Goal: Task Accomplishment & Management: Use online tool/utility

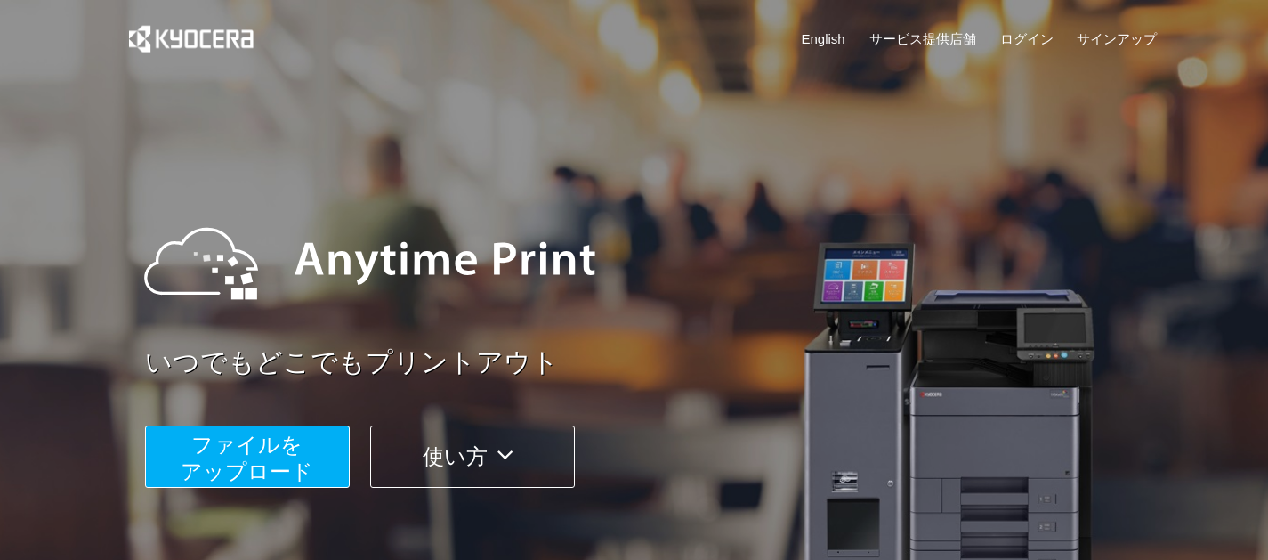
click at [255, 472] on span "ファイルを ​​アップロード" at bounding box center [247, 457] width 133 height 51
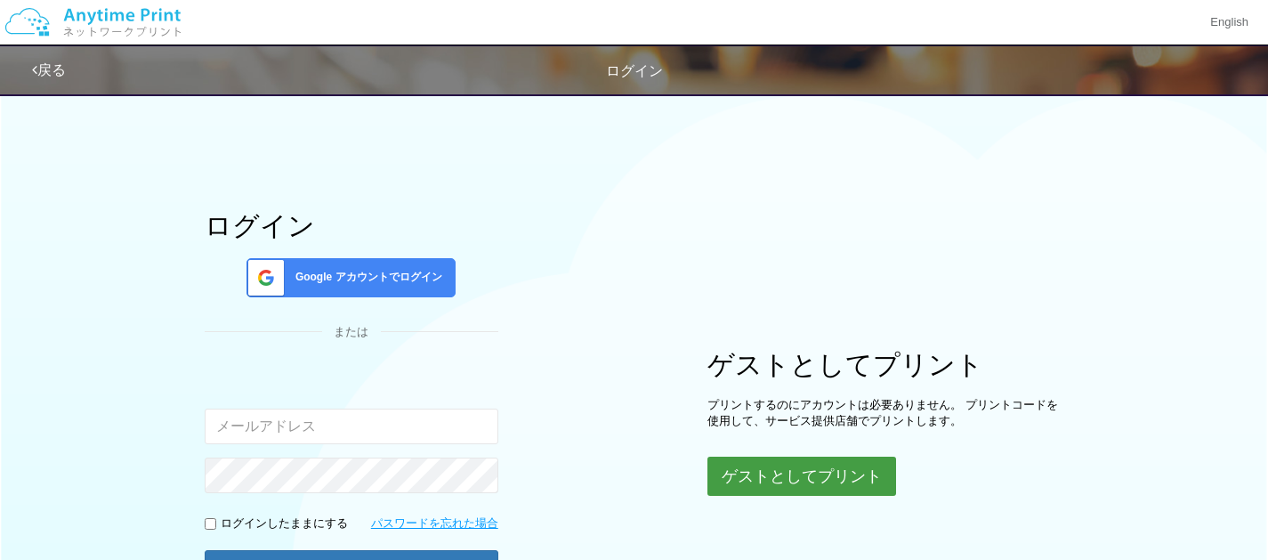
click at [766, 477] on button "ゲストとしてプリント" at bounding box center [801, 475] width 189 height 39
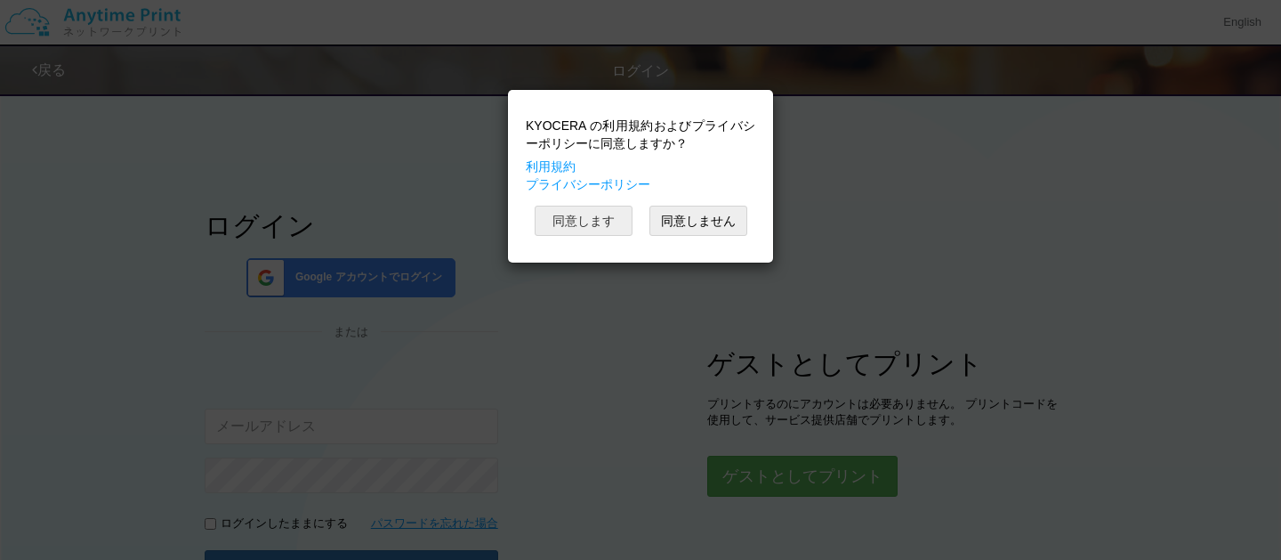
click at [602, 227] on button "同意します" at bounding box center [584, 221] width 98 height 30
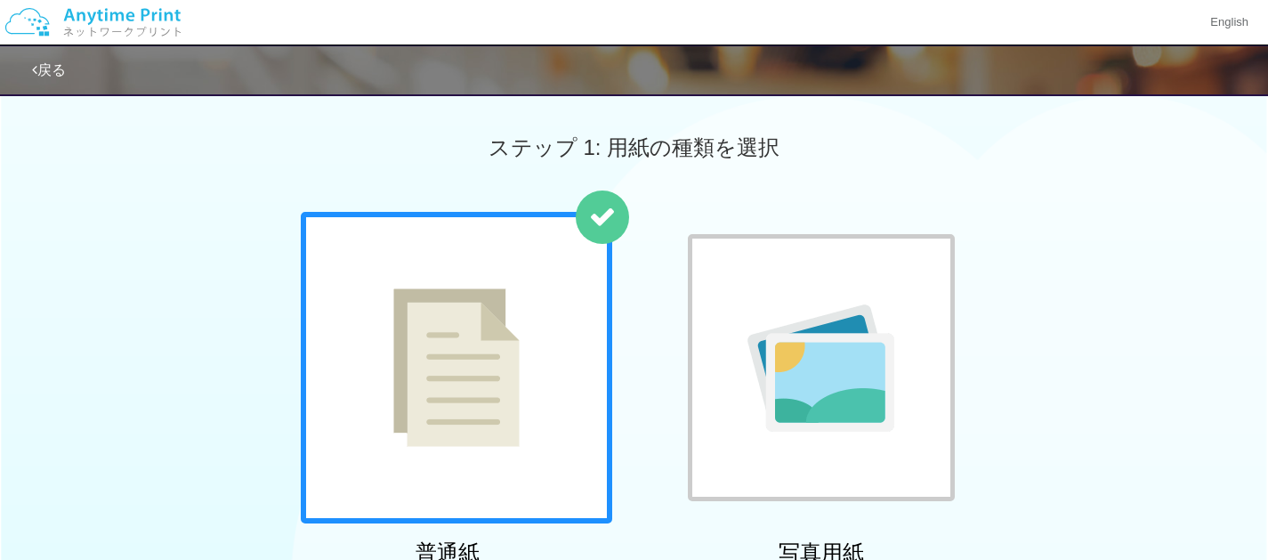
click at [523, 337] on div at bounding box center [456, 367] width 311 height 311
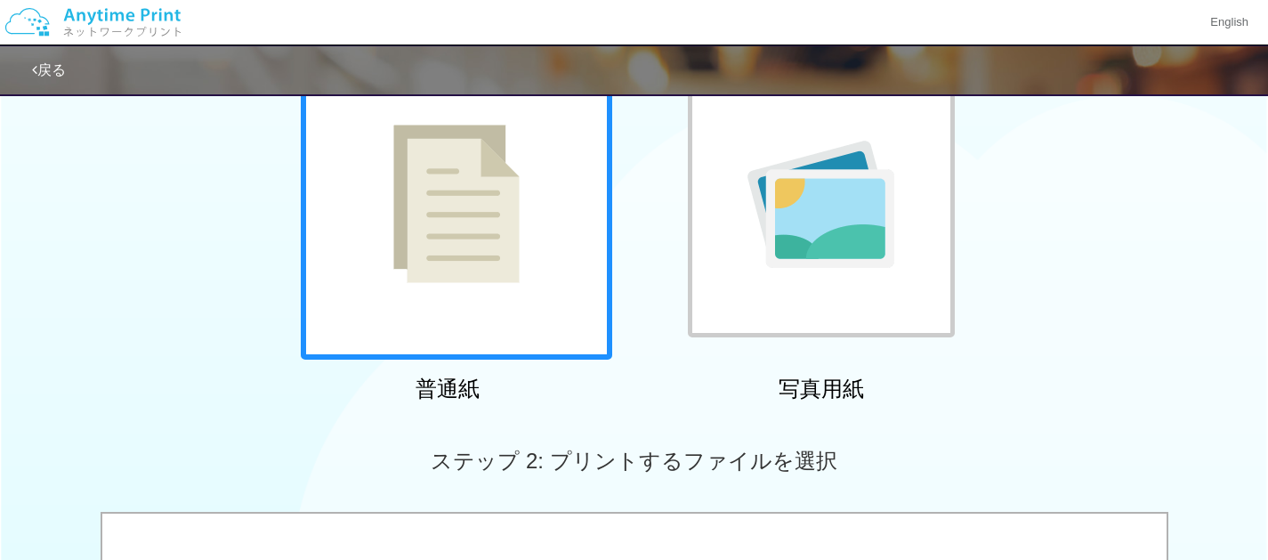
scroll to position [169, 0]
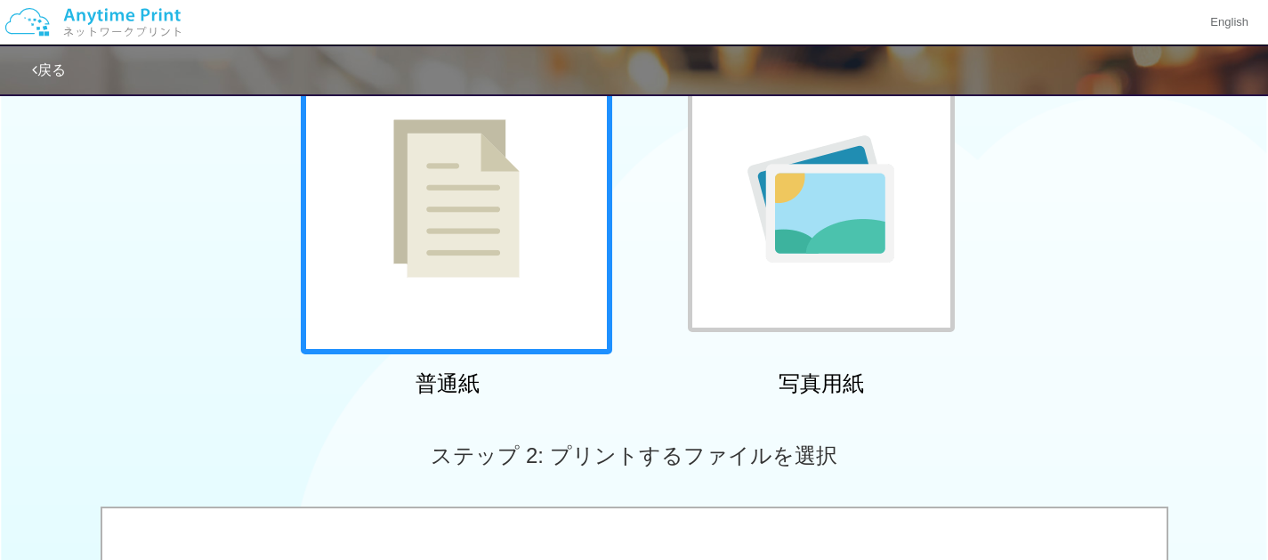
click at [478, 236] on img at bounding box center [456, 198] width 126 height 158
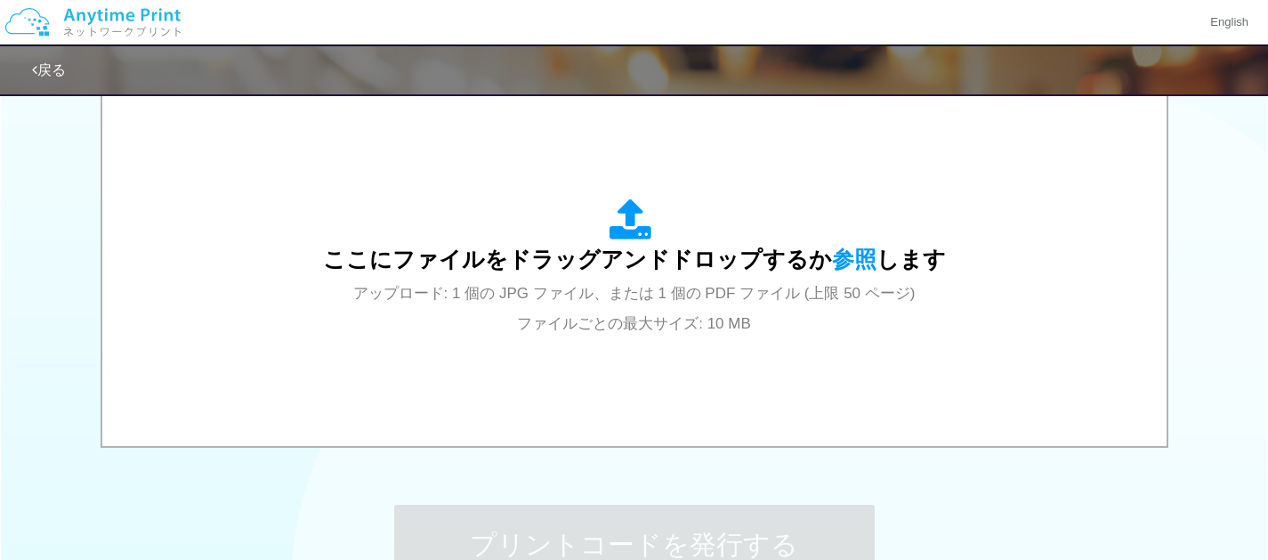
scroll to position [597, 0]
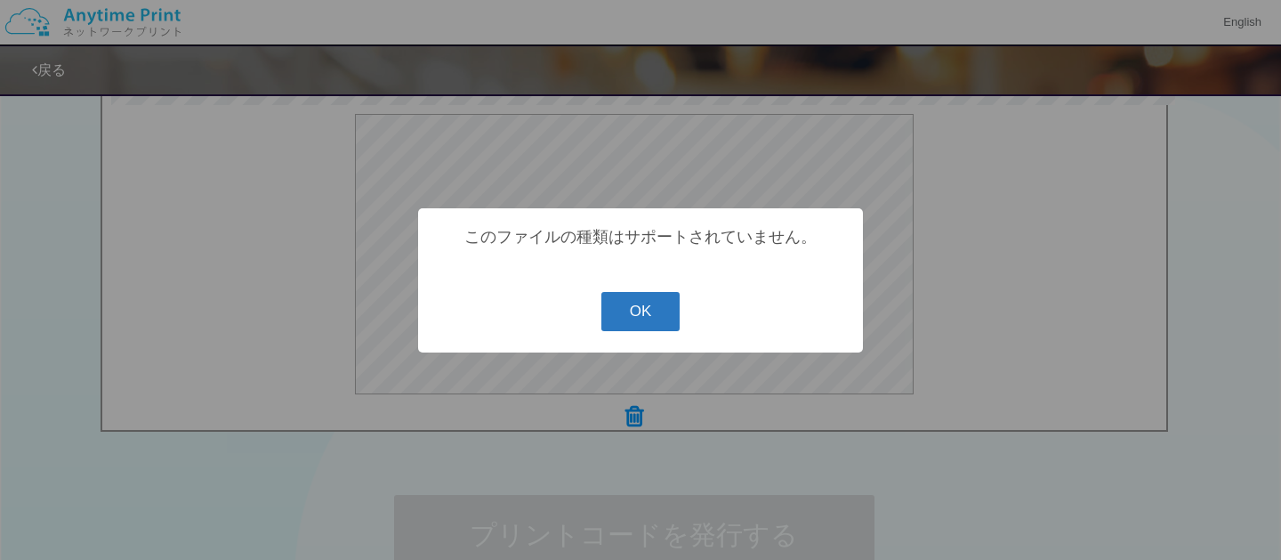
click at [632, 310] on button "OK" at bounding box center [641, 311] width 79 height 39
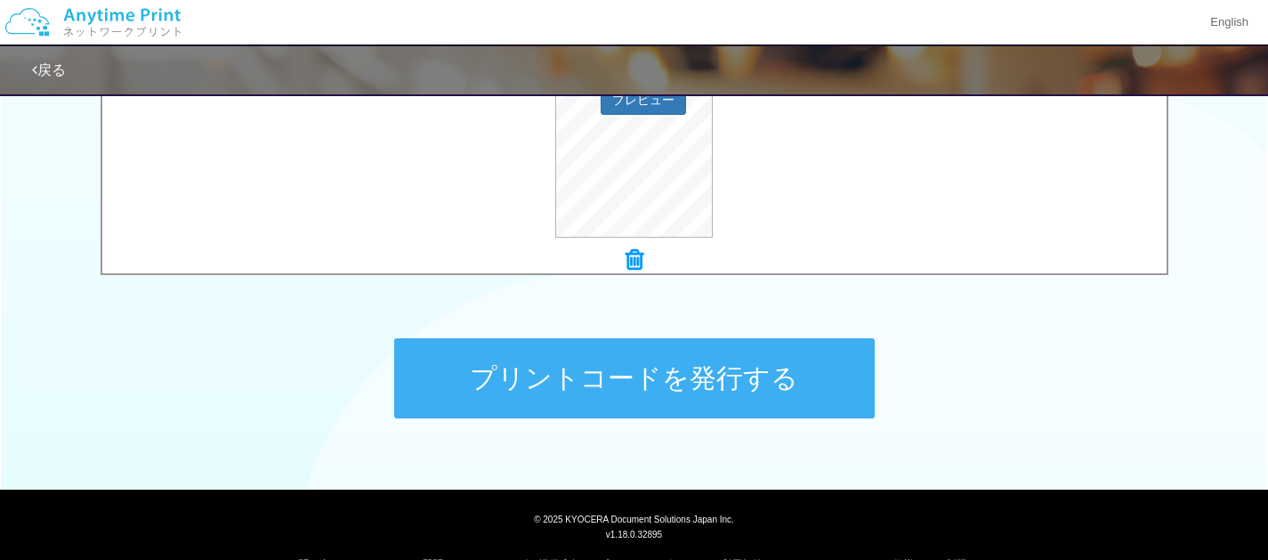
scroll to position [794, 0]
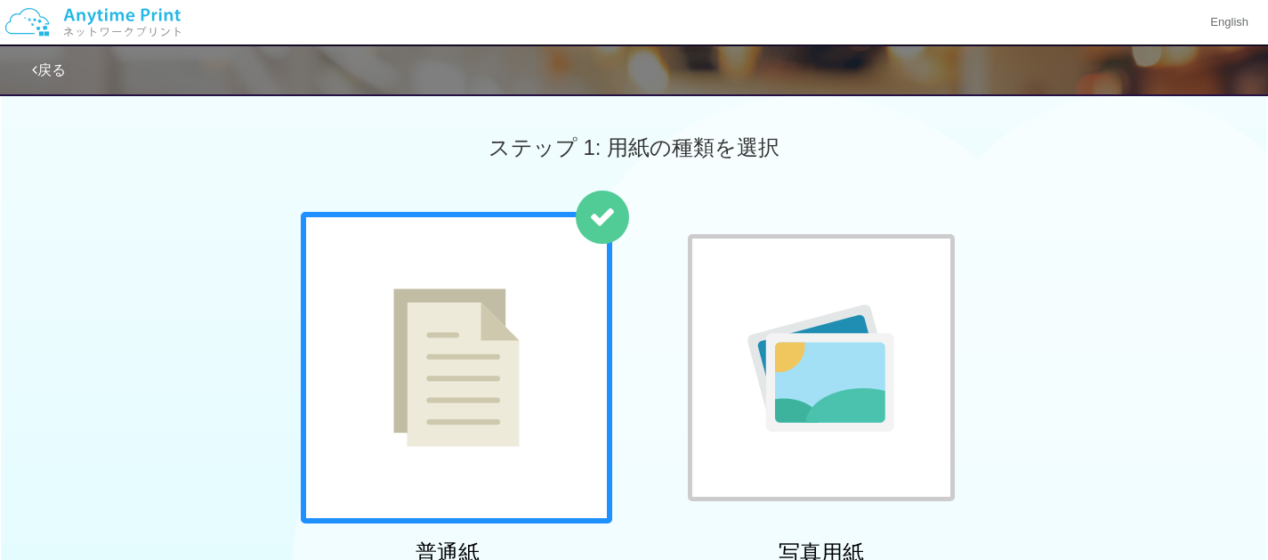
click at [580, 385] on div at bounding box center [456, 367] width 311 height 311
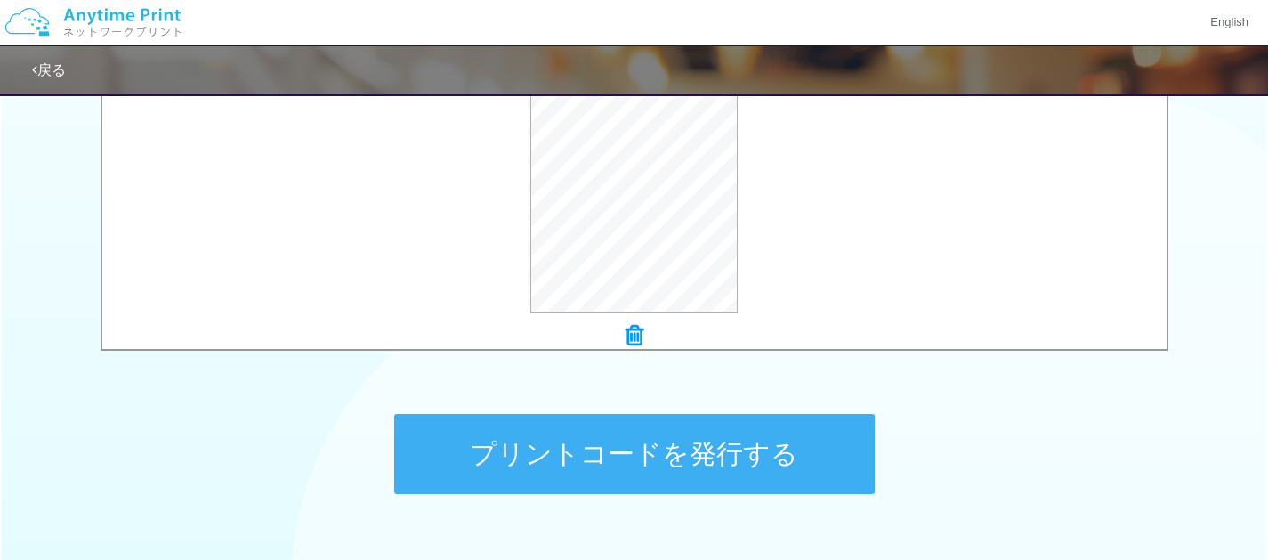
scroll to position [680, 0]
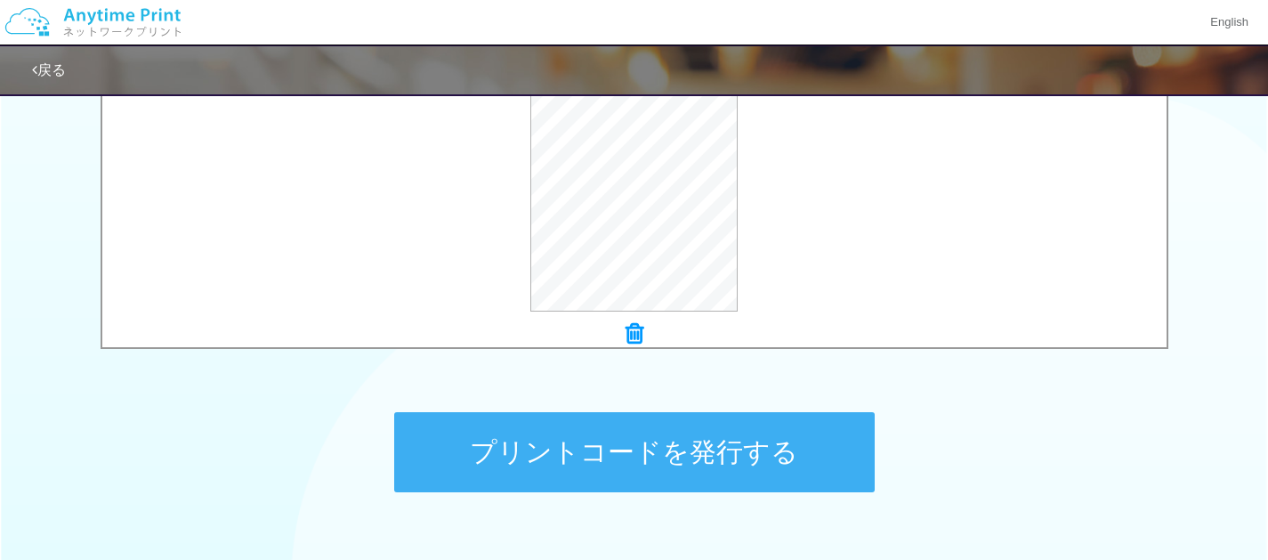
click at [507, 453] on button "プリントコードを発行する" at bounding box center [634, 452] width 481 height 80
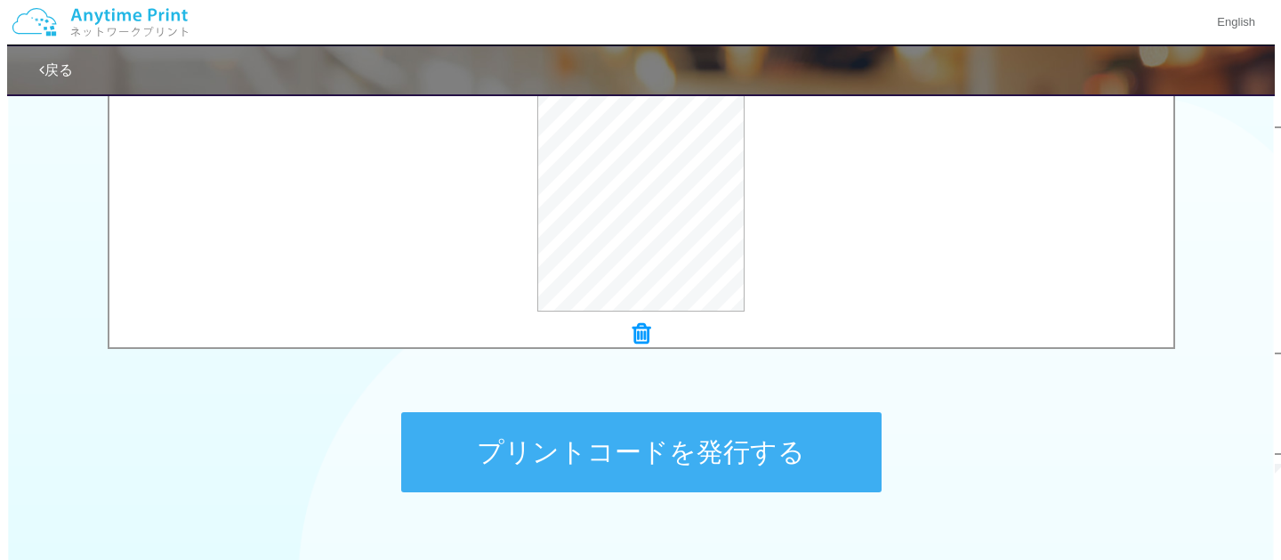
scroll to position [0, 0]
